Goal: Information Seeking & Learning: Learn about a topic

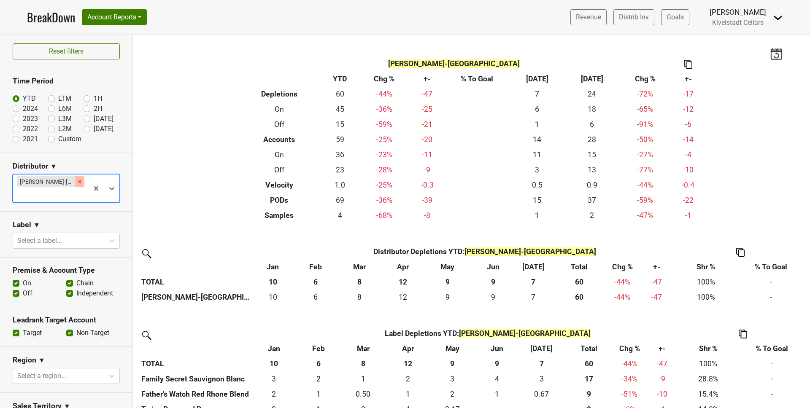
click at [78, 182] on icon "Remove Tryon-NC" at bounding box center [79, 181] width 3 height 3
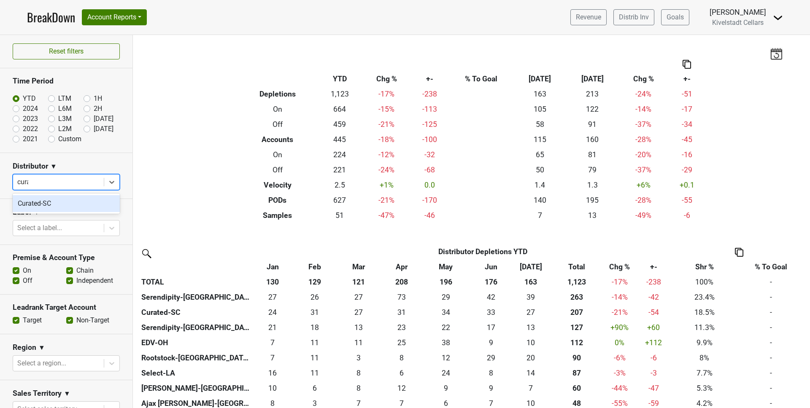
type input "curate"
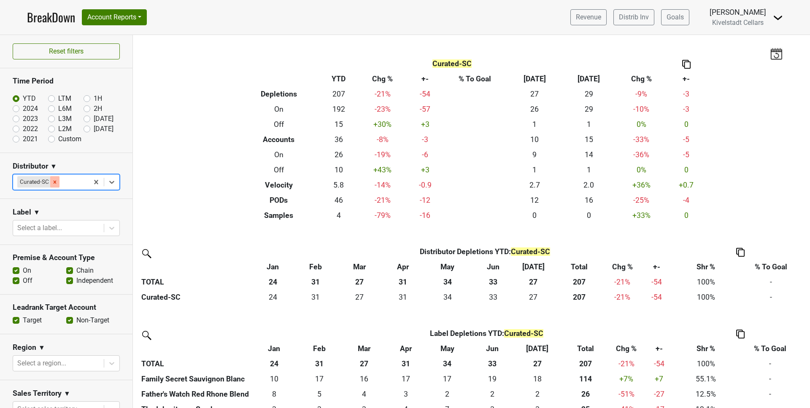
click at [55, 184] on icon "Remove Curated-SC" at bounding box center [55, 182] width 6 height 6
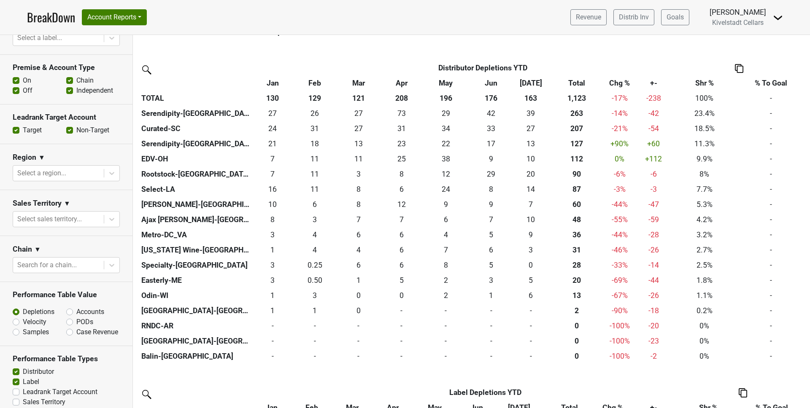
scroll to position [249, 0]
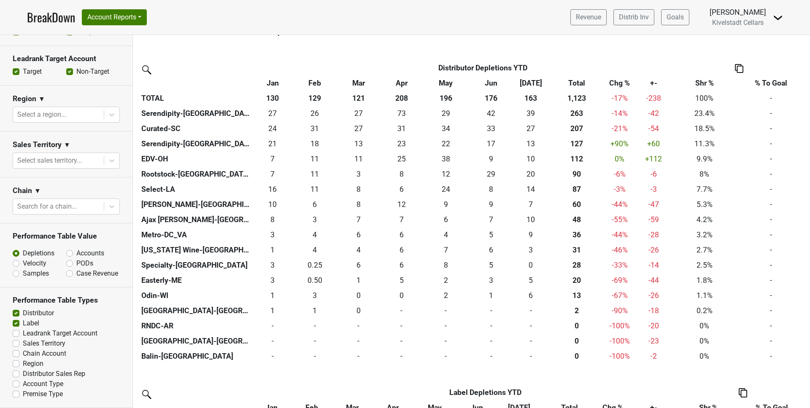
click at [23, 273] on label "Samples" at bounding box center [36, 274] width 26 height 10
click at [14, 273] on input "Samples" at bounding box center [38, 273] width 51 height 8
radio input "true"
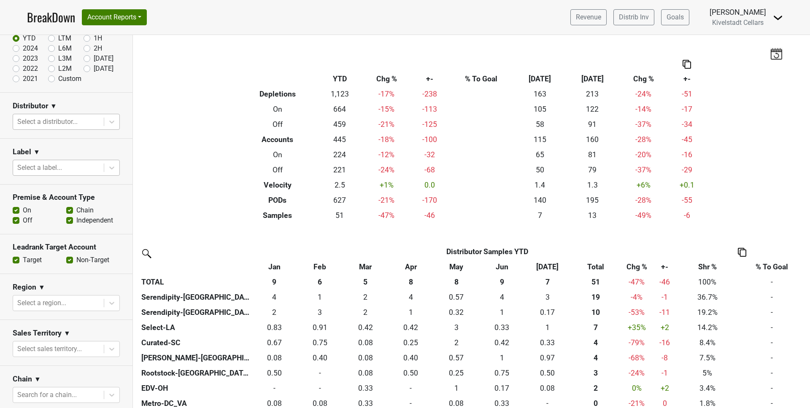
scroll to position [54, 0]
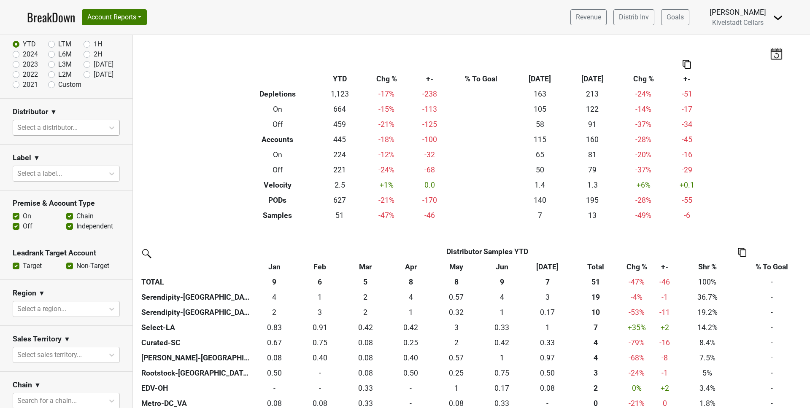
click at [48, 128] on div at bounding box center [58, 128] width 82 height 12
type input "curate"
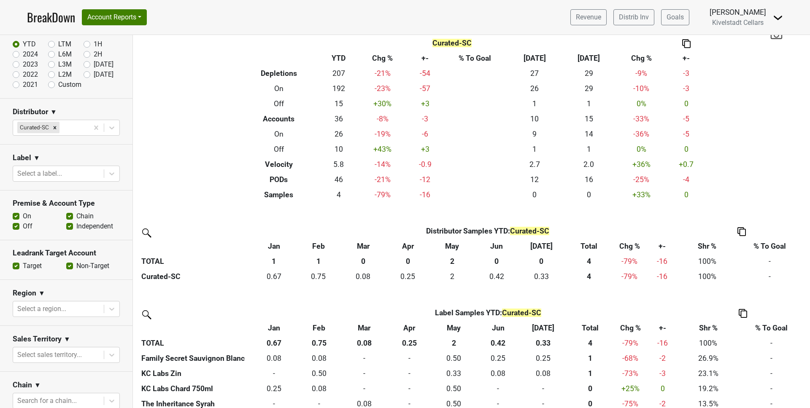
scroll to position [0, 0]
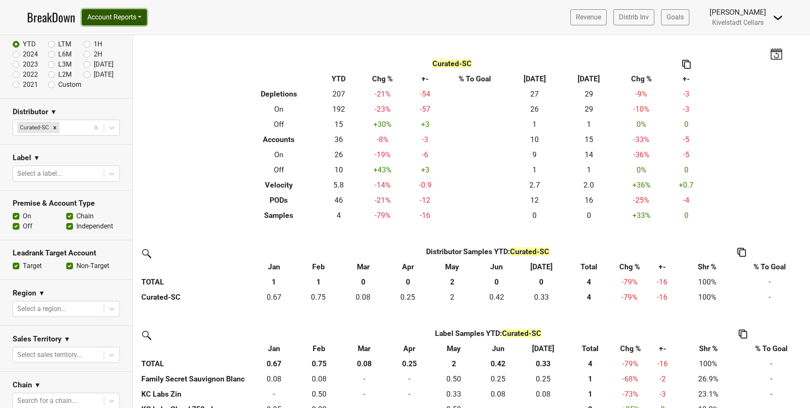
click at [144, 18] on button "Account Reports" at bounding box center [114, 17] width 65 height 16
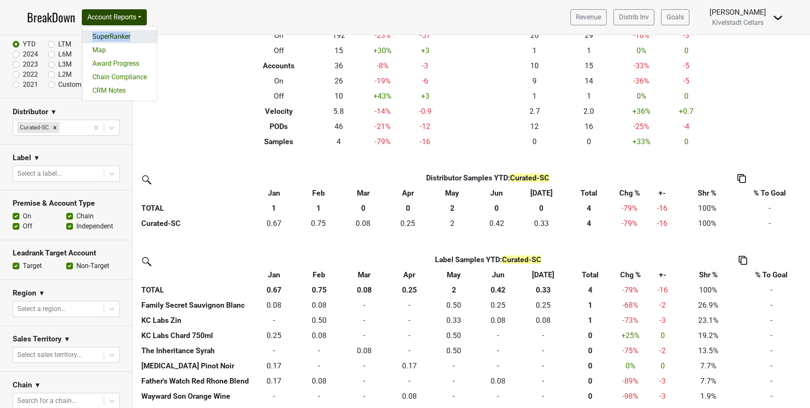
scroll to position [78, 0]
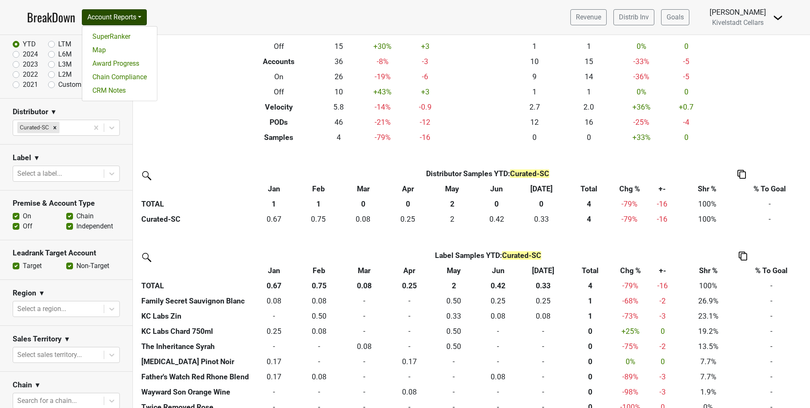
click at [201, 14] on nav "BreakDown Account Reports SuperRanker Map Award Progress Chain Compliance CRM N…" at bounding box center [404, 17] width 769 height 35
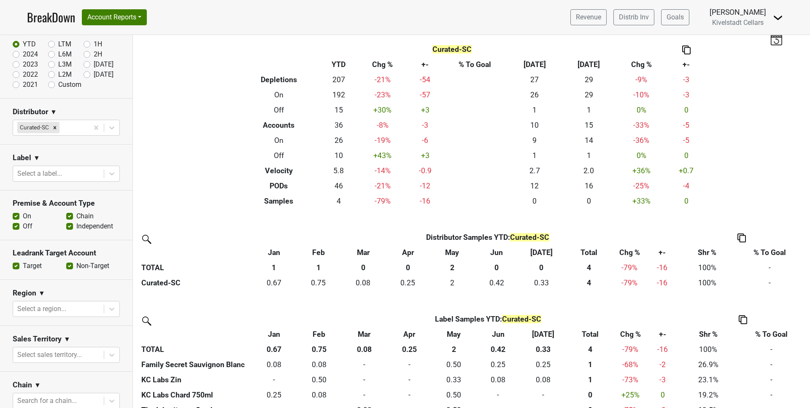
scroll to position [0, 0]
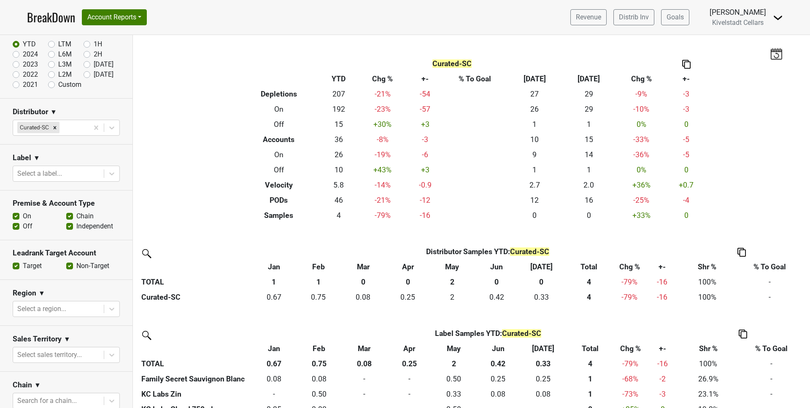
click at [369, 235] on div "Filters Curated-SC Breakdown Type YTD Chg % +- % To Goal Jul ‘25 Jul ‘24 Chg % …" at bounding box center [471, 221] width 677 height 373
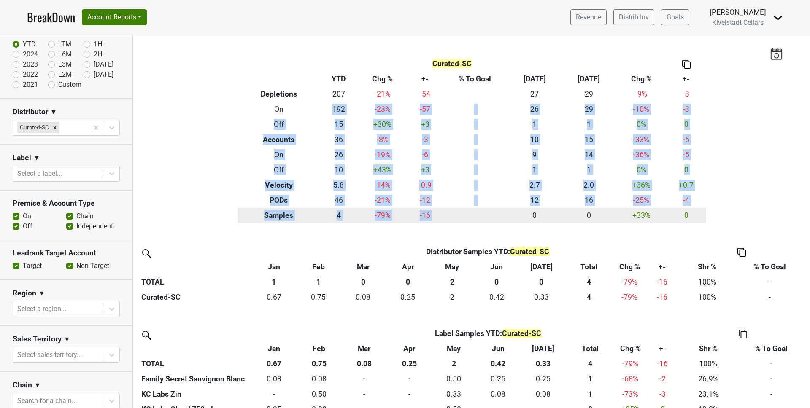
drag, startPoint x: 333, startPoint y: 110, endPoint x: 466, endPoint y: 210, distance: 166.9
click at [466, 210] on table "Curated-SC Breakdown Type YTD Chg % +- % To Goal Jul ‘25 Jul ‘24 Chg % +- Deple…" at bounding box center [471, 139] width 468 height 167
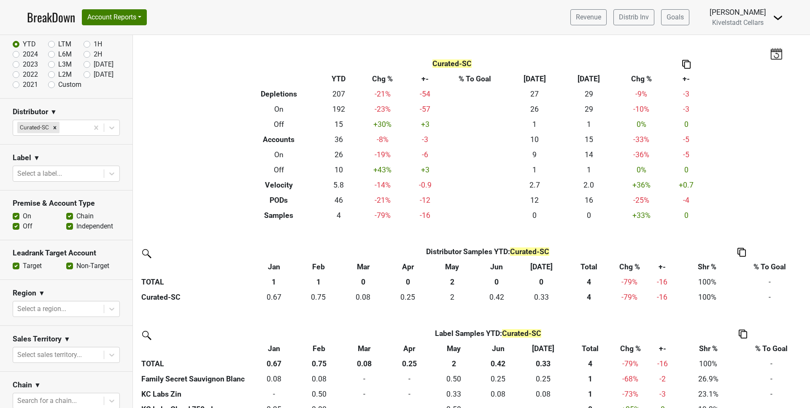
click at [361, 244] on th "Distributor Samples YTD : Curated-SC" at bounding box center [487, 251] width 383 height 15
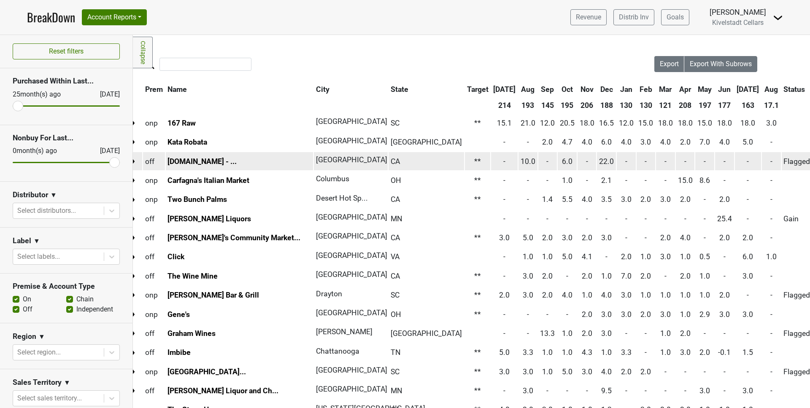
scroll to position [0, 9]
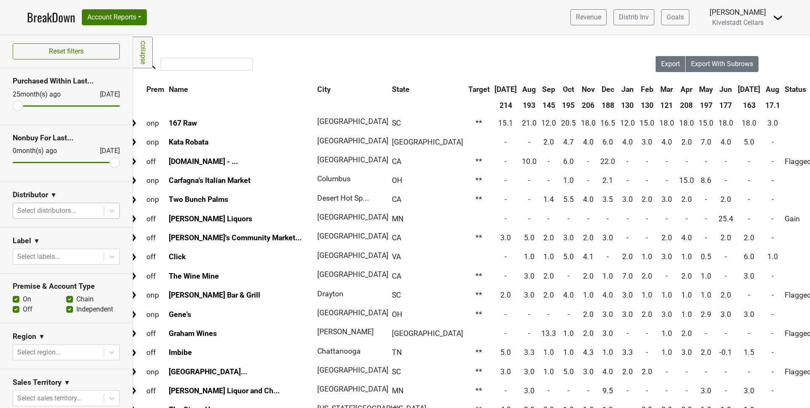
click at [88, 211] on div at bounding box center [58, 211] width 82 height 12
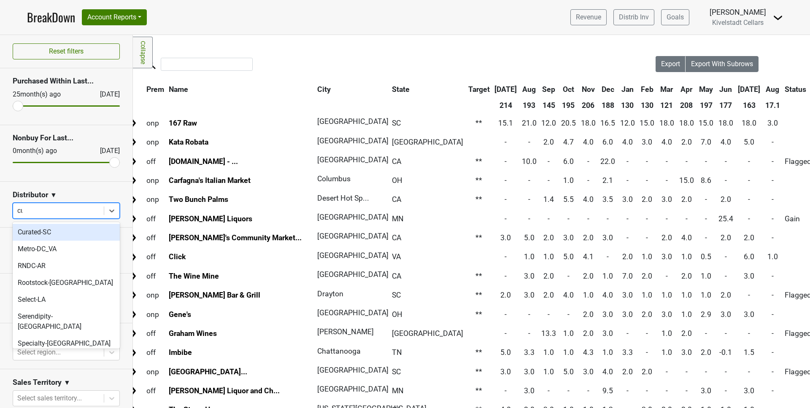
type input "cur"
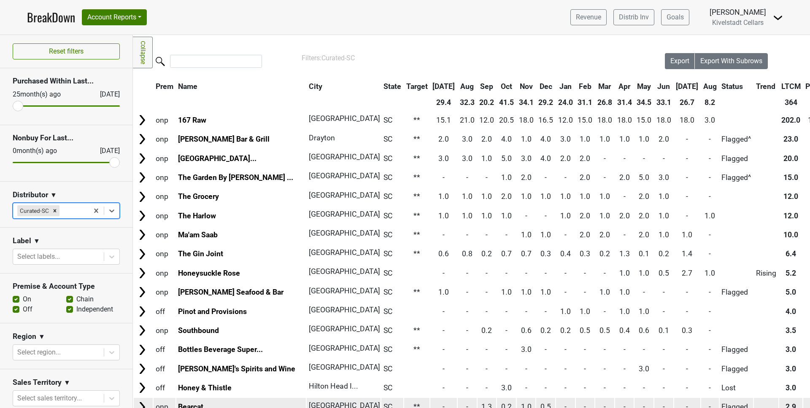
scroll to position [0, 0]
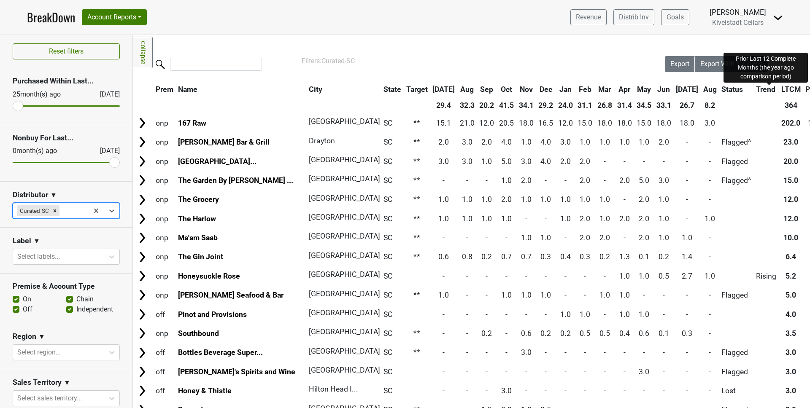
click at [805, 90] on span "PLTCM" at bounding box center [817, 89] width 24 height 8
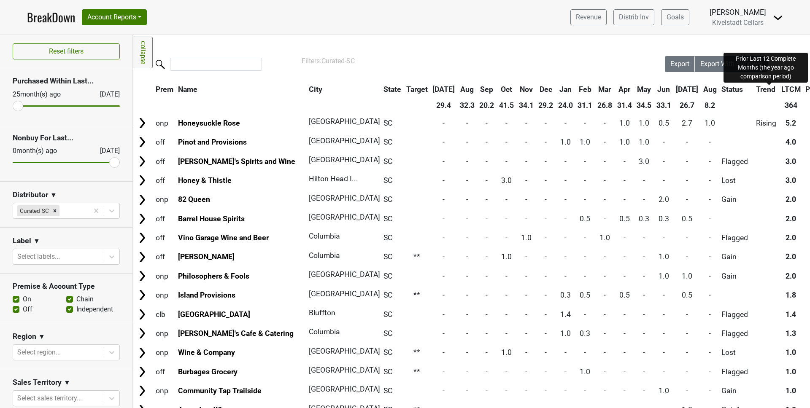
click at [805, 90] on span "PLTCM" at bounding box center [817, 89] width 24 height 8
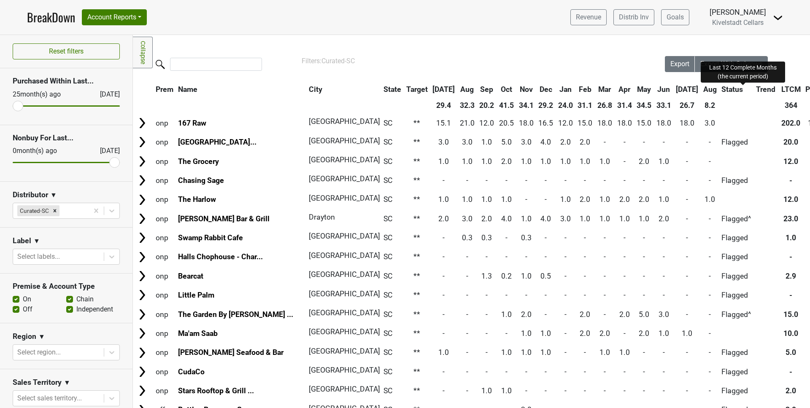
click at [781, 89] on span "LTCM" at bounding box center [790, 89] width 19 height 8
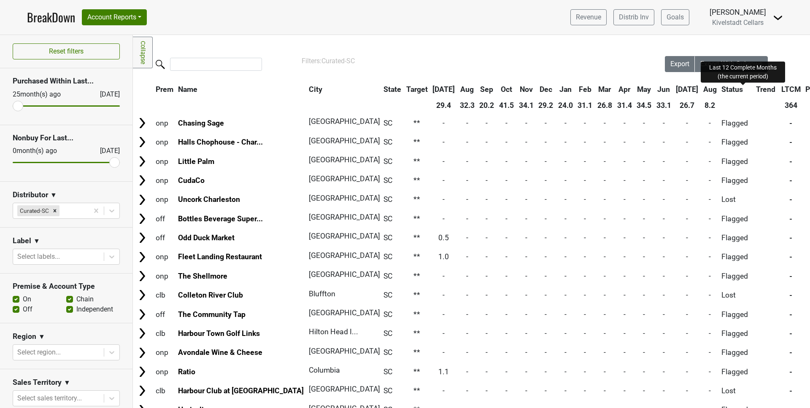
click at [781, 88] on span "LTCM" at bounding box center [790, 89] width 19 height 8
